Goal: Information Seeking & Learning: Learn about a topic

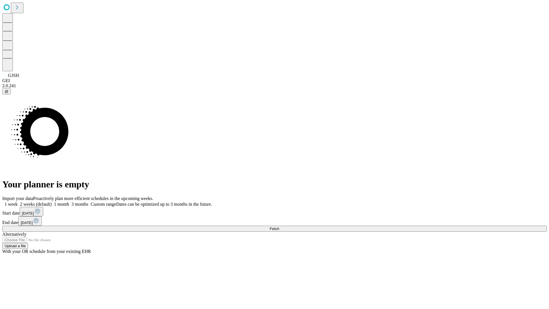
click at [279, 226] on span "Fetch" at bounding box center [273, 228] width 9 height 4
